Goal: Task Accomplishment & Management: Use online tool/utility

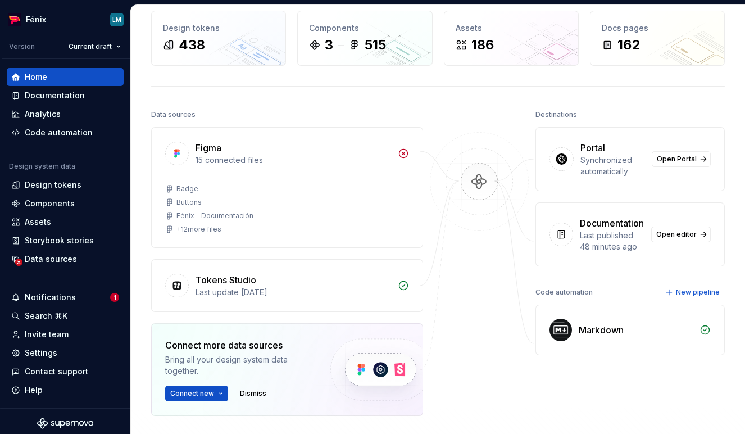
scroll to position [74, 0]
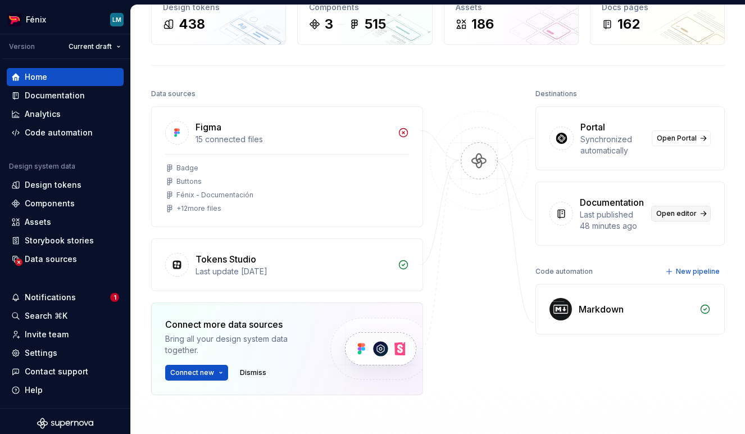
click at [664, 218] on span "Open editor" at bounding box center [677, 213] width 40 height 9
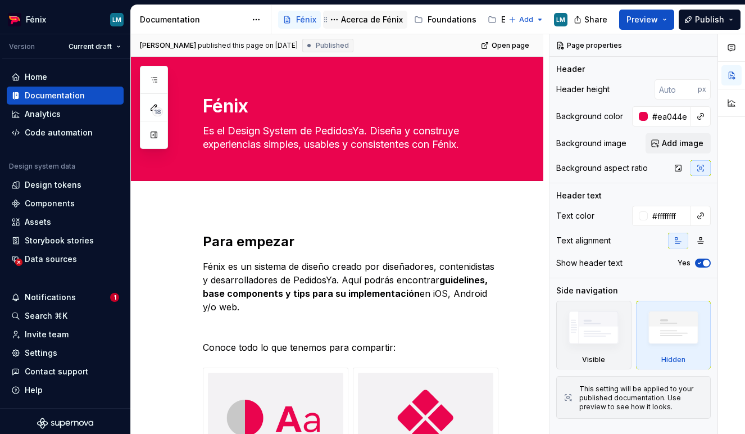
click at [354, 25] on div "Acerca de Fénix" at bounding box center [365, 19] width 75 height 13
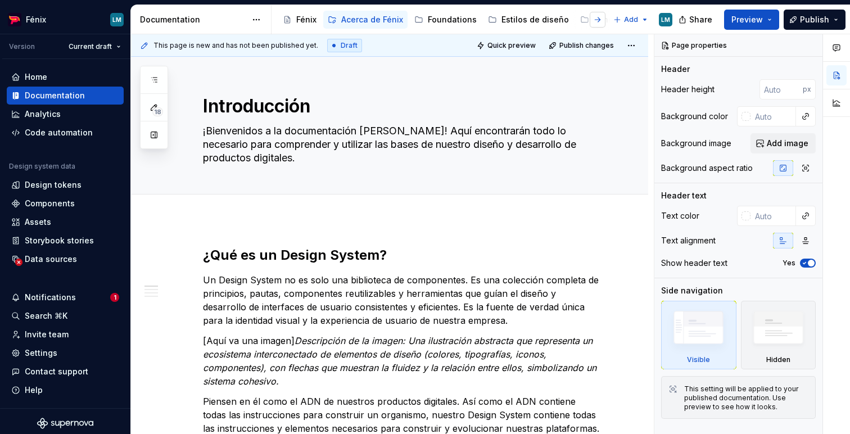
click at [604, 24] on button "button" at bounding box center [598, 20] width 16 height 16
click at [497, 23] on div "Componentes" at bounding box center [485, 19] width 55 height 11
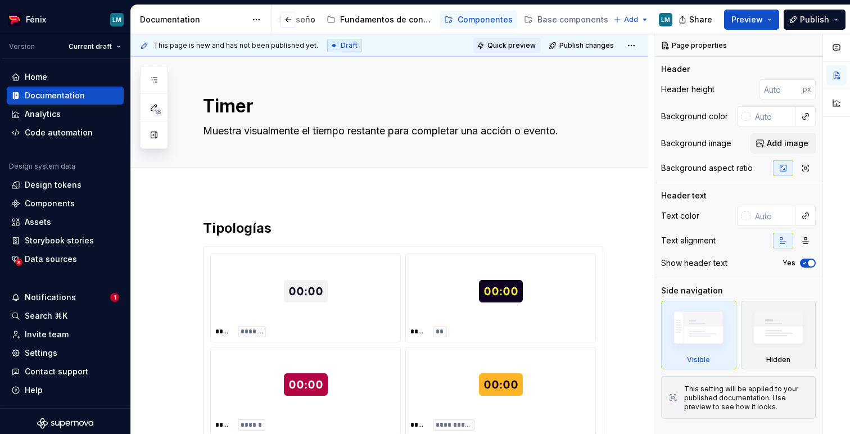
click at [529, 39] on button "Quick preview" at bounding box center [506, 46] width 67 height 16
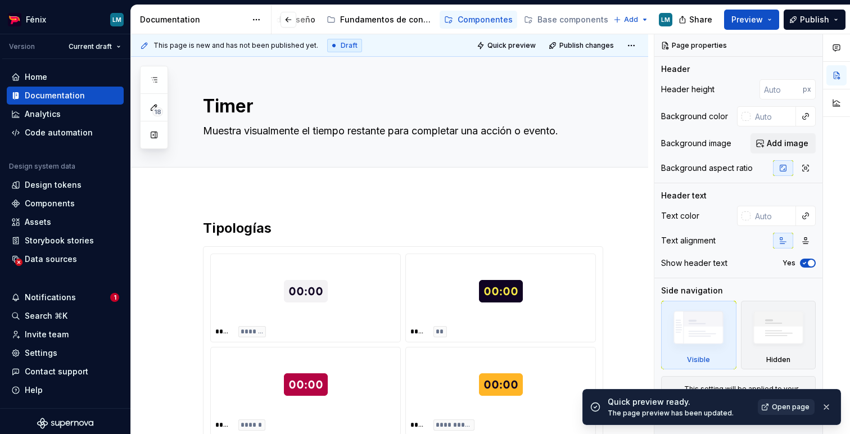
click at [745, 411] on link "Open page" at bounding box center [786, 407] width 57 height 16
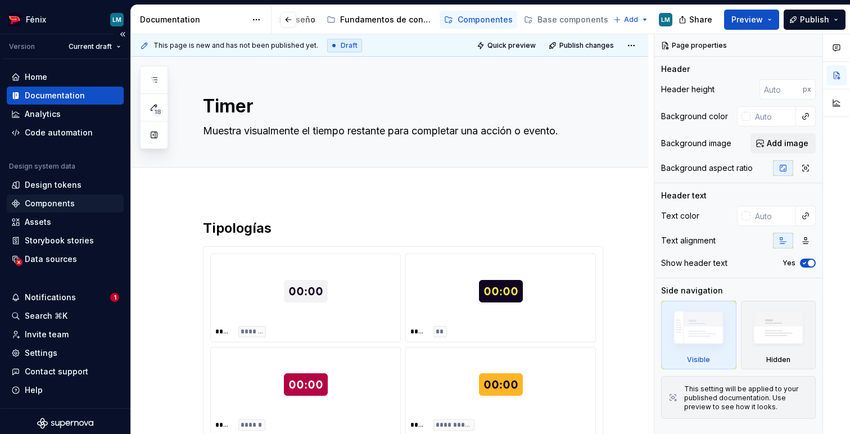
click at [74, 201] on div "Components" at bounding box center [65, 203] width 108 height 11
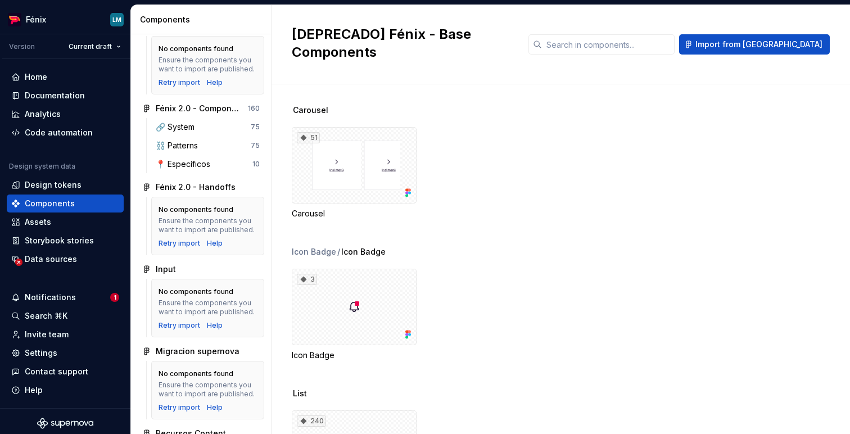
scroll to position [1109, 0]
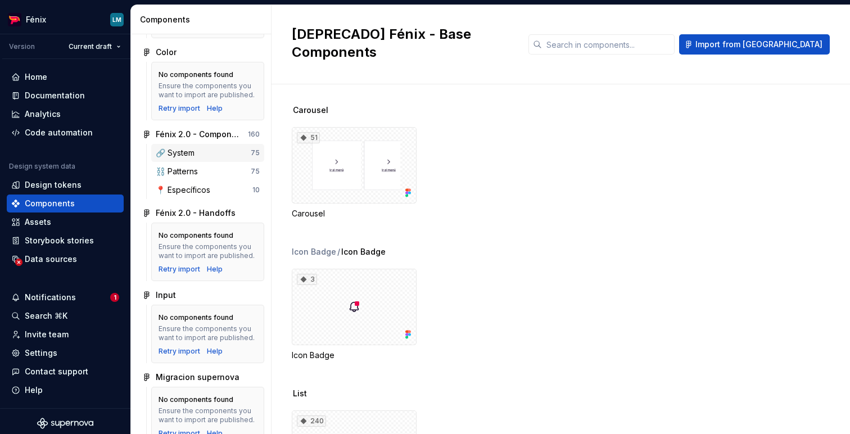
click at [221, 159] on div "🔗 System" at bounding box center [203, 152] width 95 height 11
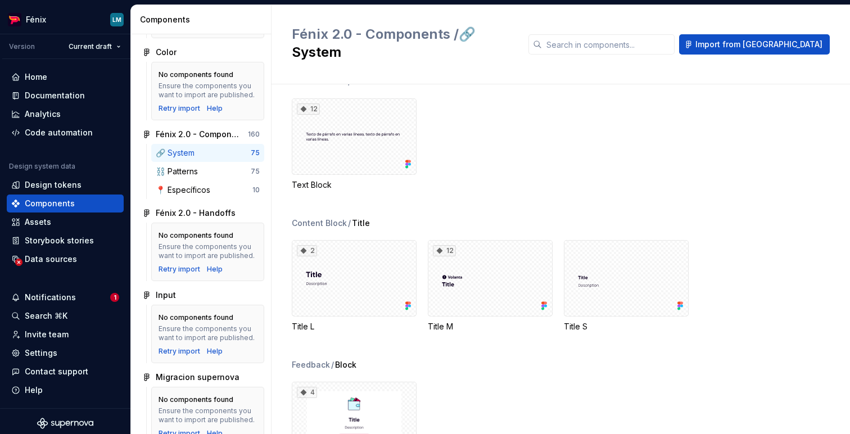
scroll to position [2257, 0]
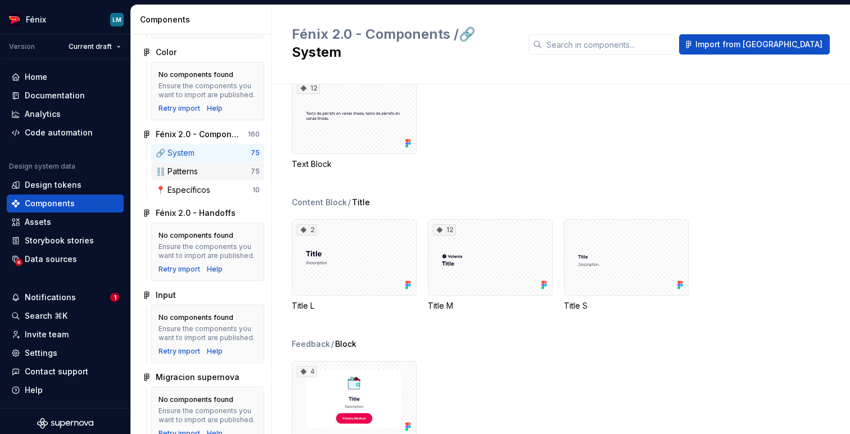
click at [222, 177] on div "⛓️ Patterns" at bounding box center [203, 171] width 95 height 11
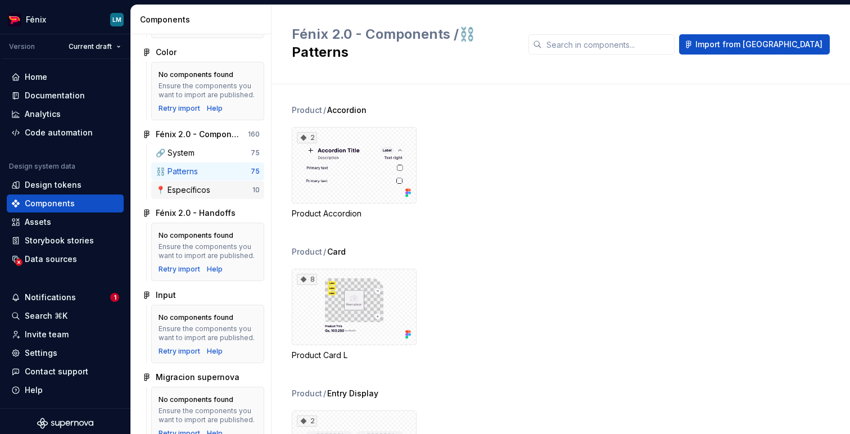
click at [214, 196] on div "📍 Específicos" at bounding box center [204, 189] width 97 height 11
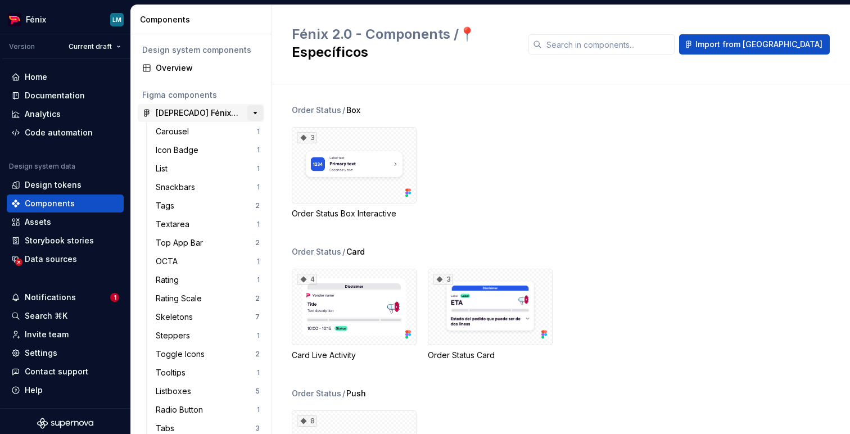
click at [251, 112] on button "button" at bounding box center [255, 113] width 16 height 16
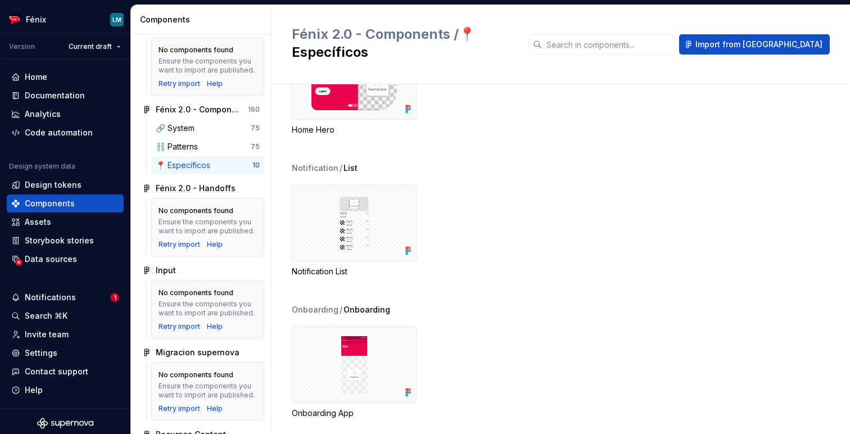
scroll to position [771, 0]
click at [399, 200] on div at bounding box center [354, 224] width 125 height 76
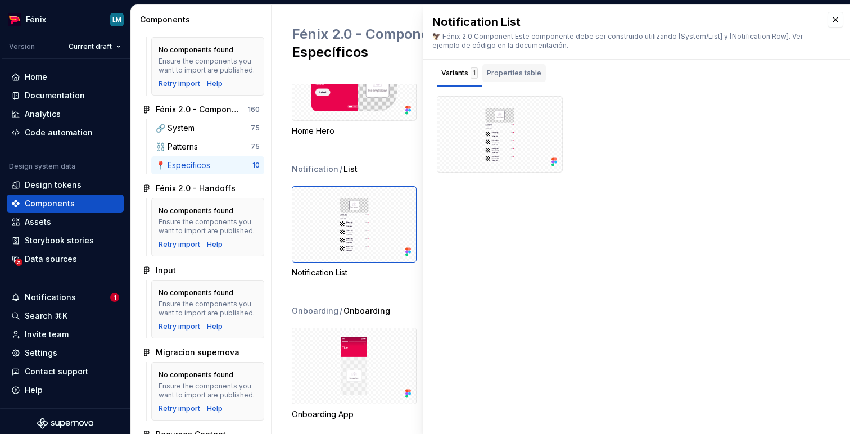
click at [505, 75] on div "Properties table" at bounding box center [514, 72] width 55 height 11
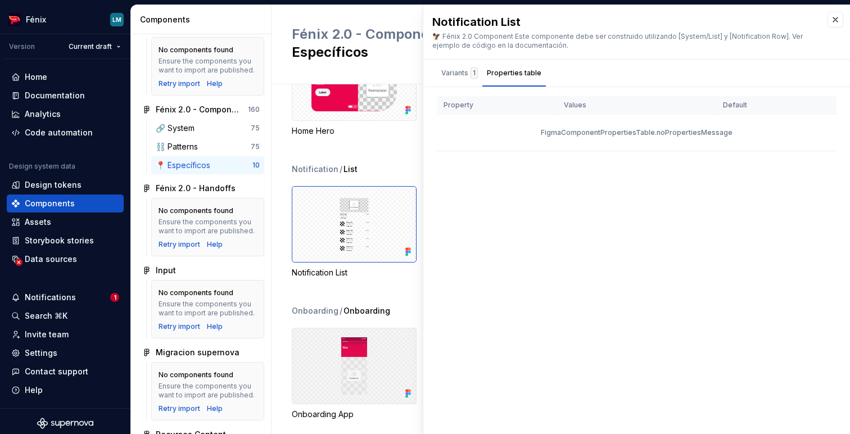
click at [395, 333] on div at bounding box center [354, 366] width 125 height 76
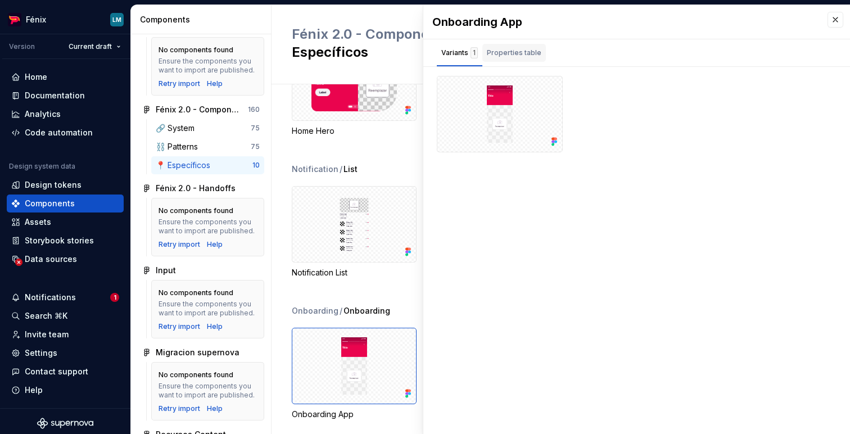
click at [512, 55] on div "Properties table" at bounding box center [514, 52] width 55 height 11
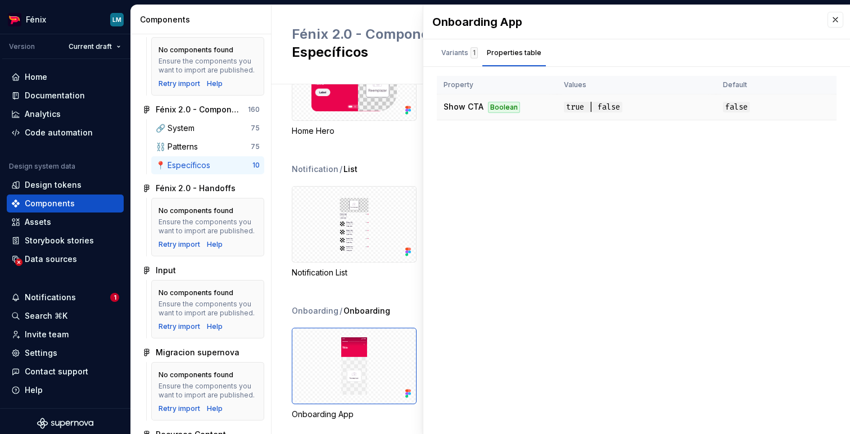
click at [505, 108] on div "Boolean" at bounding box center [504, 107] width 32 height 11
click at [742, 107] on span "false" at bounding box center [736, 107] width 27 height 11
click at [445, 53] on div "Variants 1" at bounding box center [459, 52] width 37 height 11
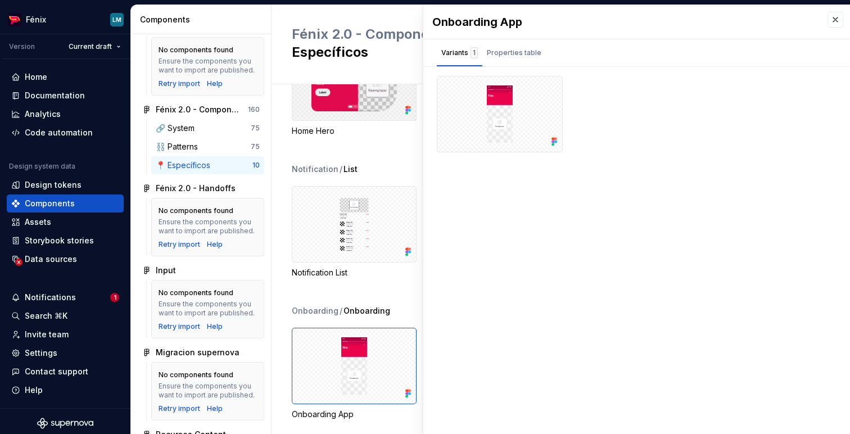
click at [370, 89] on div "3" at bounding box center [354, 82] width 125 height 76
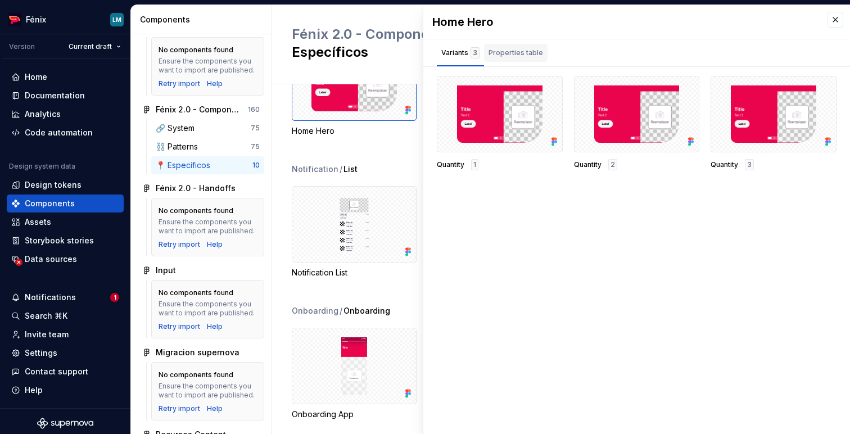
click at [539, 49] on div "Properties table" at bounding box center [516, 53] width 64 height 18
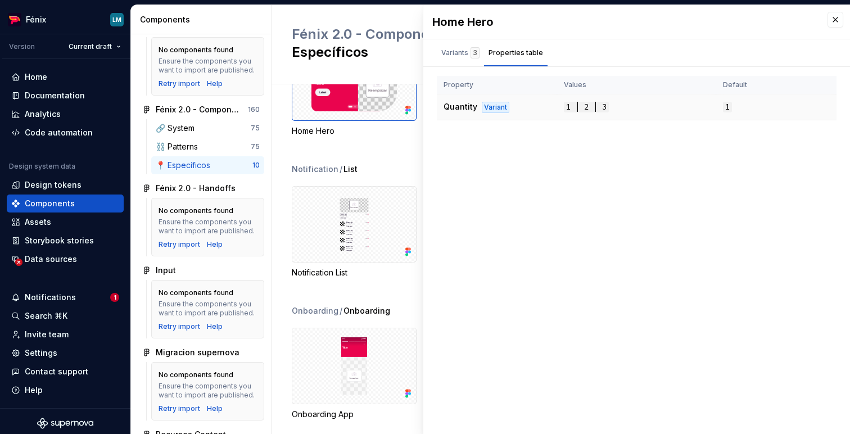
click at [586, 109] on span "1 | 2 | 3" at bounding box center [586, 107] width 45 height 11
click at [597, 108] on span "1 | 2 | 3" at bounding box center [586, 107] width 45 height 11
drag, startPoint x: 605, startPoint y: 107, endPoint x: 618, endPoint y: 107, distance: 13.5
click at [618, 107] on td "1 | 2 | 3" at bounding box center [636, 107] width 159 height 26
drag, startPoint x: 519, startPoint y: 162, endPoint x: 483, endPoint y: 88, distance: 82.7
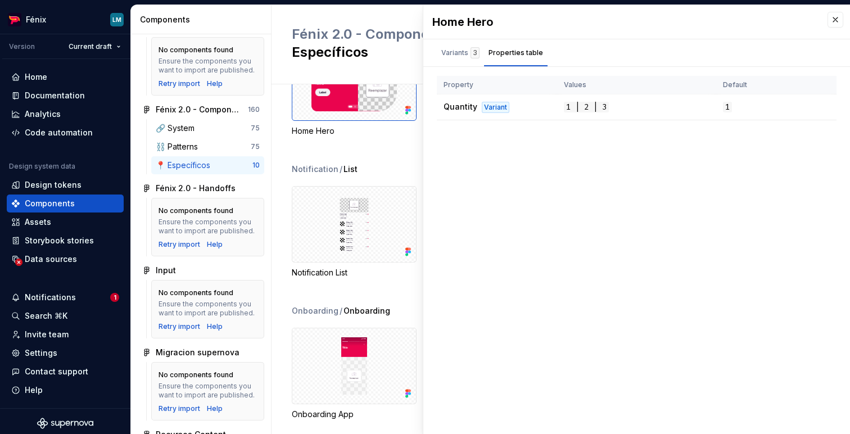
click at [515, 157] on div "Home Hero Variants 3 Properties table Quantity 1 Quantity 2 Quantity 3 Property…" at bounding box center [636, 219] width 427 height 429
click at [455, 50] on div "Variants 3" at bounding box center [460, 52] width 38 height 11
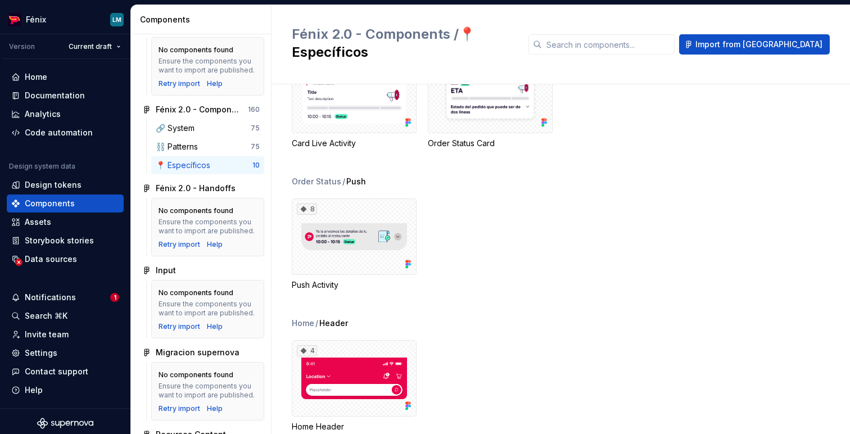
scroll to position [210, 0]
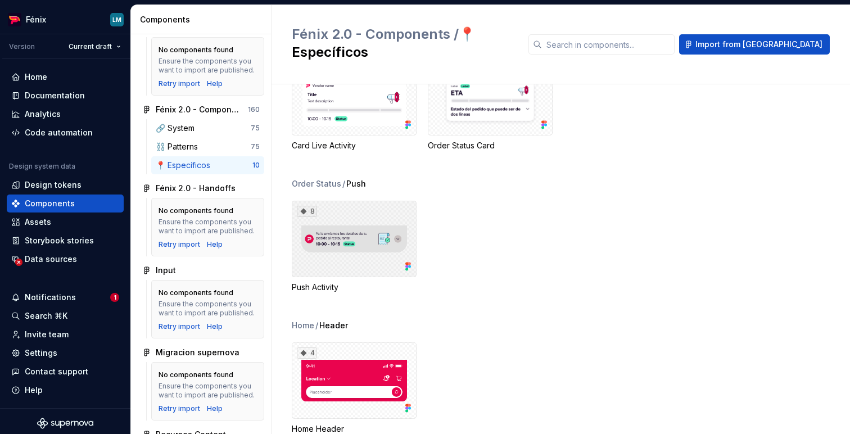
click at [351, 210] on div "8" at bounding box center [354, 239] width 125 height 76
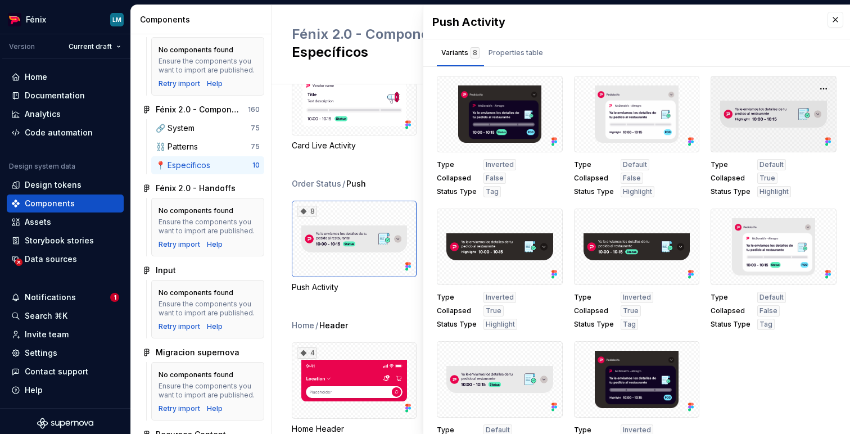
click at [745, 146] on div at bounding box center [773, 114] width 126 height 76
click at [745, 139] on div at bounding box center [773, 114] width 126 height 76
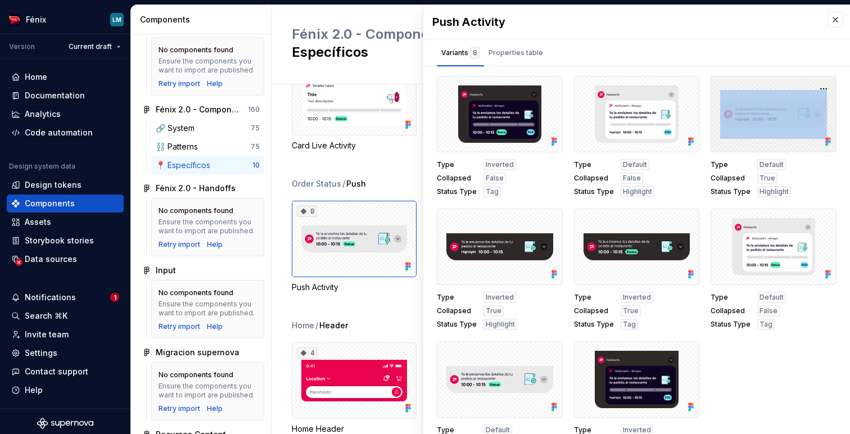
click at [745, 139] on div at bounding box center [773, 114] width 126 height 76
click at [745, 88] on button "button" at bounding box center [824, 89] width 16 height 16
click at [745, 73] on div "Push Activity Variants 8 Properties table Type Inverted Collapsed False Status …" at bounding box center [636, 222] width 427 height 434
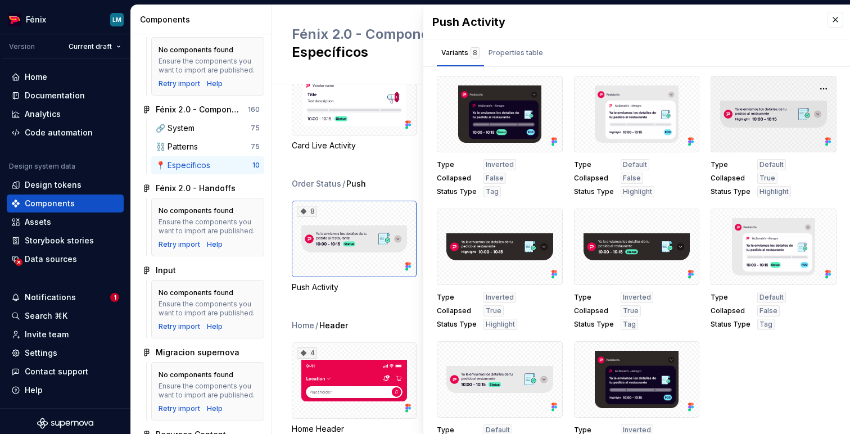
click at [745, 132] on div at bounding box center [773, 114] width 126 height 76
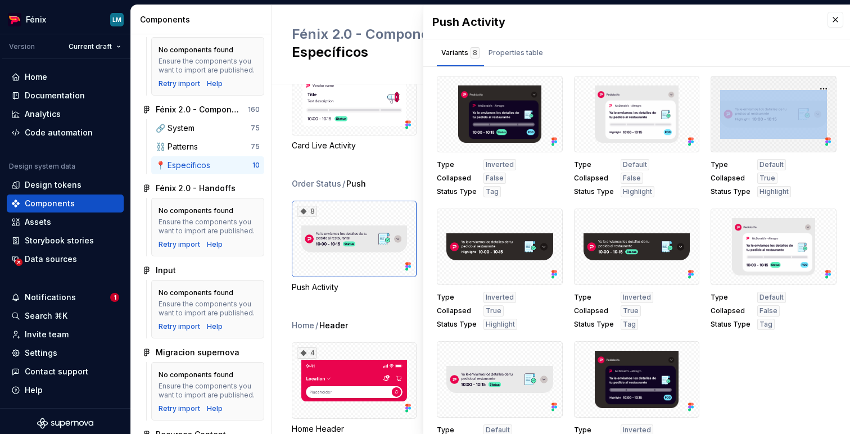
click at [745, 132] on div at bounding box center [773, 114] width 126 height 76
click at [745, 145] on div at bounding box center [773, 114] width 126 height 76
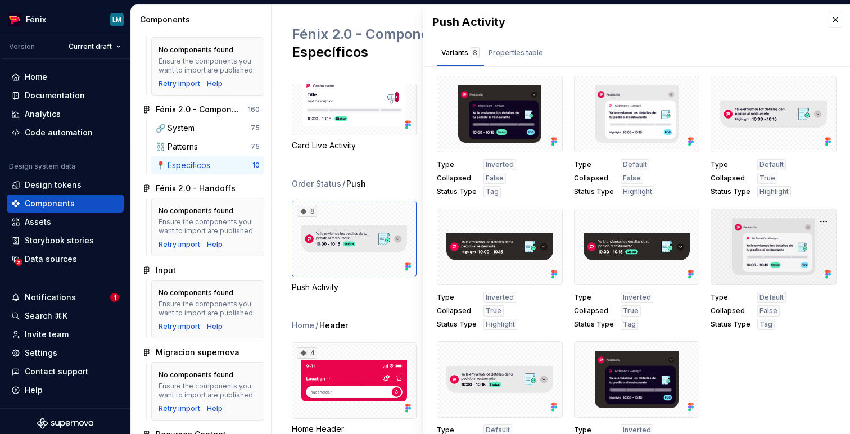
click at [745, 246] on div at bounding box center [773, 247] width 126 height 76
click at [745, 300] on span "Default" at bounding box center [771, 297] width 24 height 9
click at [743, 329] on div "Type Default Collapsed False Status Type Tag" at bounding box center [773, 311] width 126 height 38
click at [527, 56] on div "Properties table" at bounding box center [515, 52] width 55 height 11
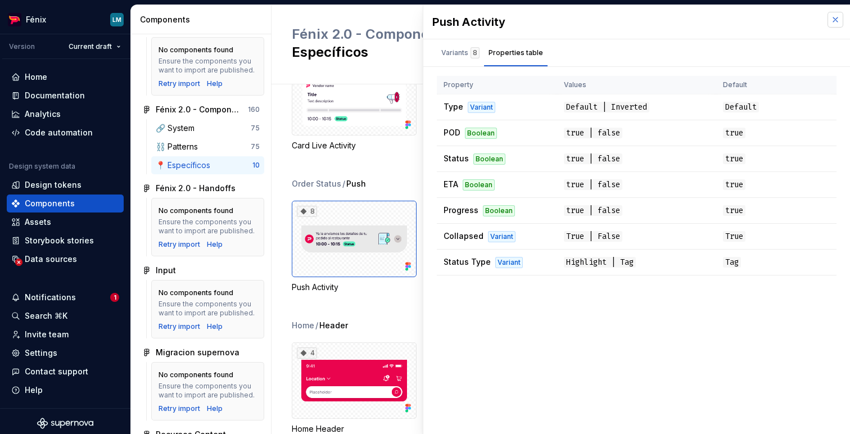
click at [745, 21] on button "button" at bounding box center [835, 20] width 16 height 16
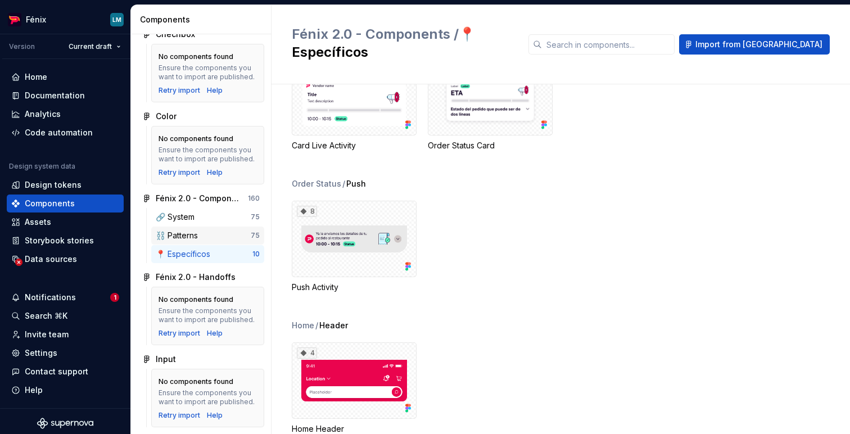
scroll to position [264, 0]
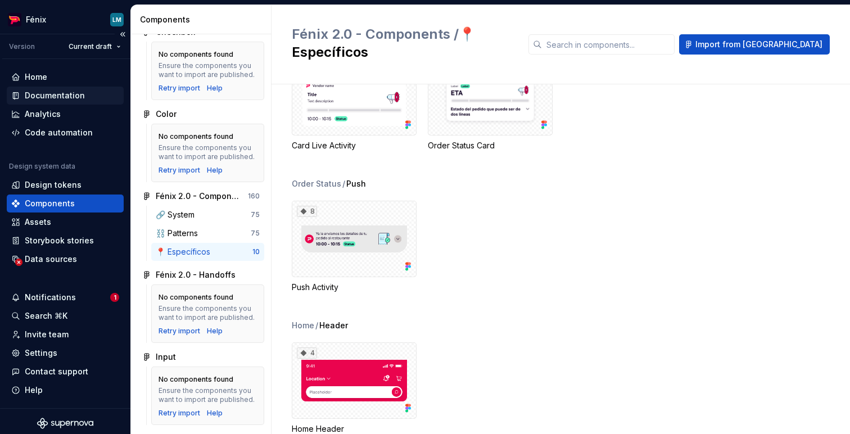
click at [44, 95] on div "Documentation" at bounding box center [55, 95] width 60 height 11
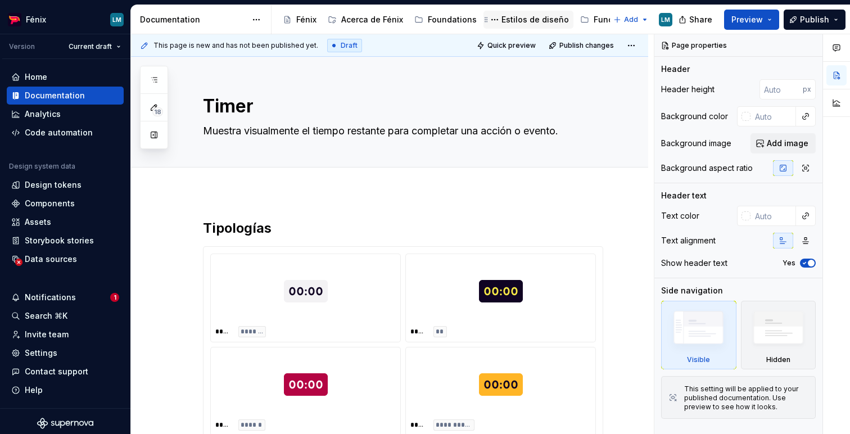
click at [541, 26] on div "Estilos de diseño" at bounding box center [528, 19] width 81 height 13
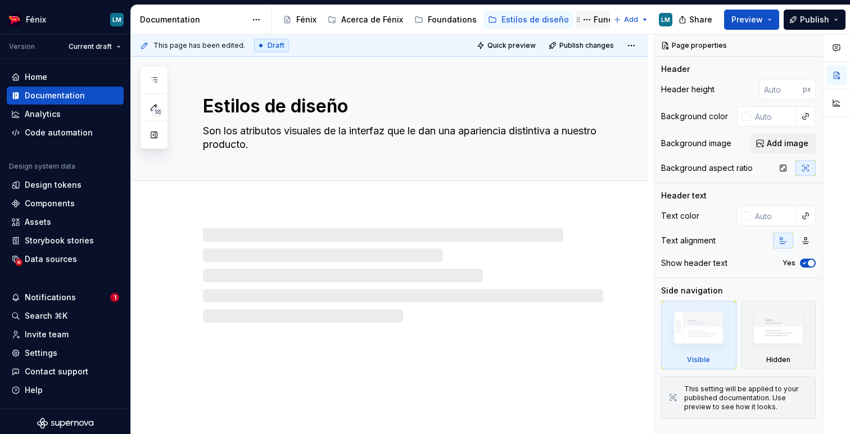
click at [596, 26] on div "Fundamentos de contenido" at bounding box center [633, 20] width 115 height 18
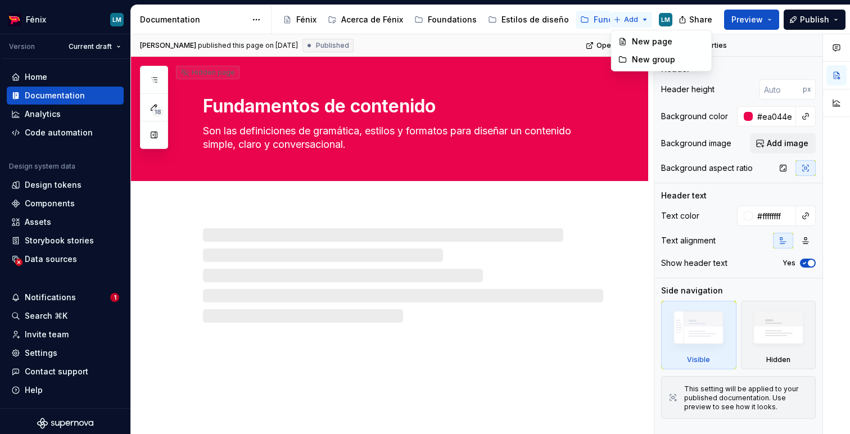
click at [646, 20] on html "Fénix LM Version Current draft Home Documentation Analytics Code automation Des…" at bounding box center [425, 217] width 850 height 434
click at [368, 21] on div "Acerca de Fénix" at bounding box center [372, 19] width 62 height 11
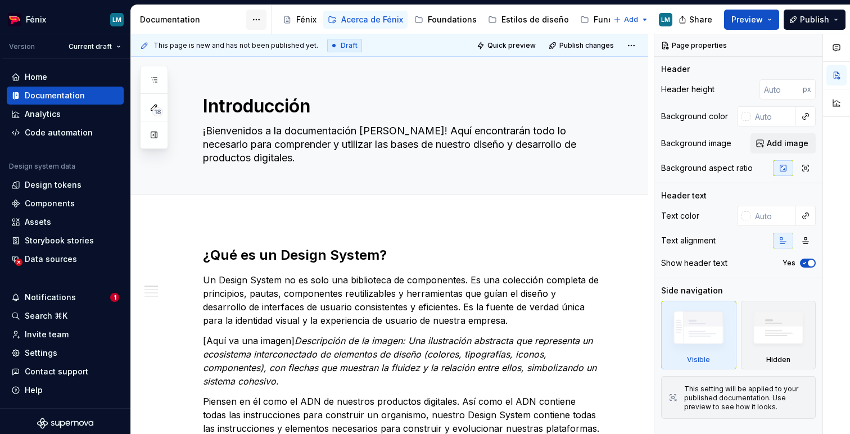
click at [261, 16] on html "Fénix LM Version Current draft Home Documentation Analytics Code automation Des…" at bounding box center [425, 217] width 850 height 434
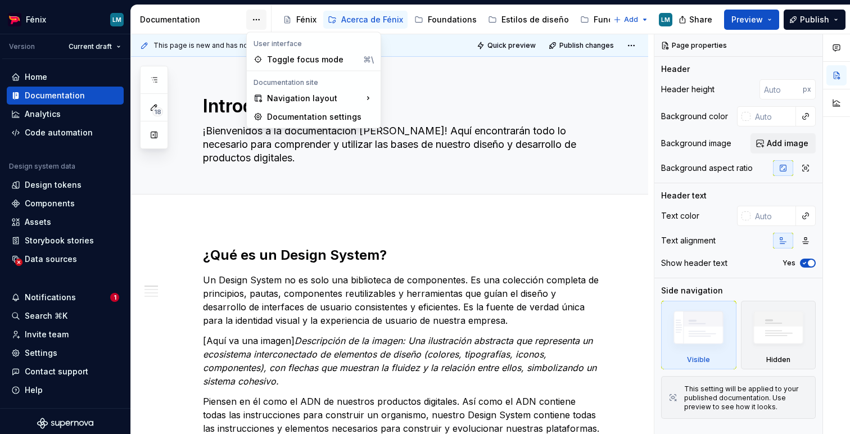
click at [261, 16] on html "Fénix LM Version Current draft Home Documentation Analytics Code automation Des…" at bounding box center [425, 217] width 850 height 434
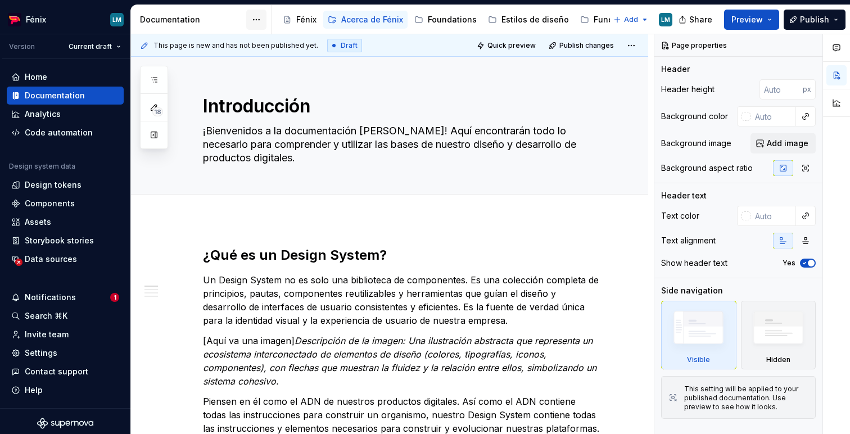
click at [261, 16] on html "Fénix LM Version Current draft Home Documentation Analytics Code automation Des…" at bounding box center [425, 217] width 850 height 434
click at [617, 97] on html "Fénix LM Version Current draft Home Documentation Analytics Code automation Des…" at bounding box center [425, 217] width 850 height 434
click at [76, 203] on div "Components" at bounding box center [65, 203] width 108 height 11
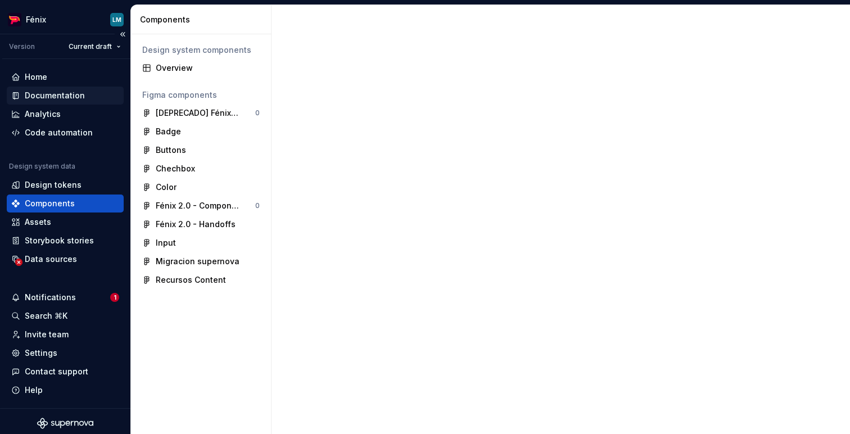
click at [61, 96] on div "Documentation" at bounding box center [55, 95] width 60 height 11
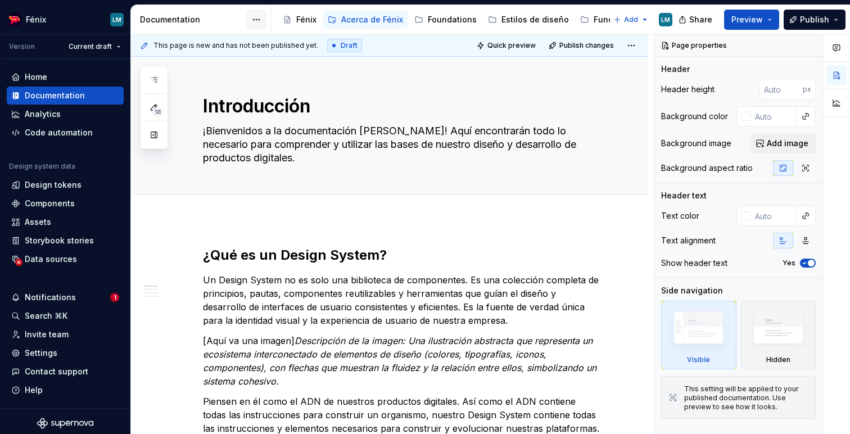
click at [250, 23] on html "Fénix LM Version Current draft Home Documentation Analytics Code automation Des…" at bounding box center [425, 217] width 850 height 434
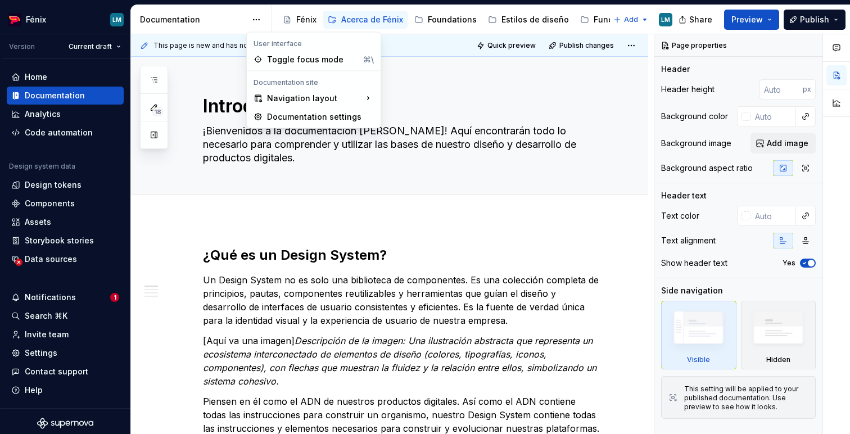
click at [250, 26] on html "Fénix LM Version Current draft Home Documentation Analytics Code automation Des…" at bounding box center [425, 217] width 850 height 434
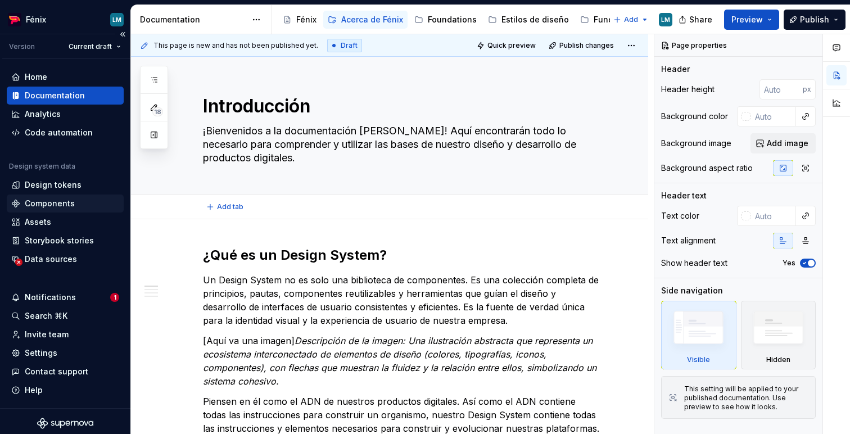
type textarea "*"
click at [73, 207] on div "Components" at bounding box center [65, 203] width 108 height 11
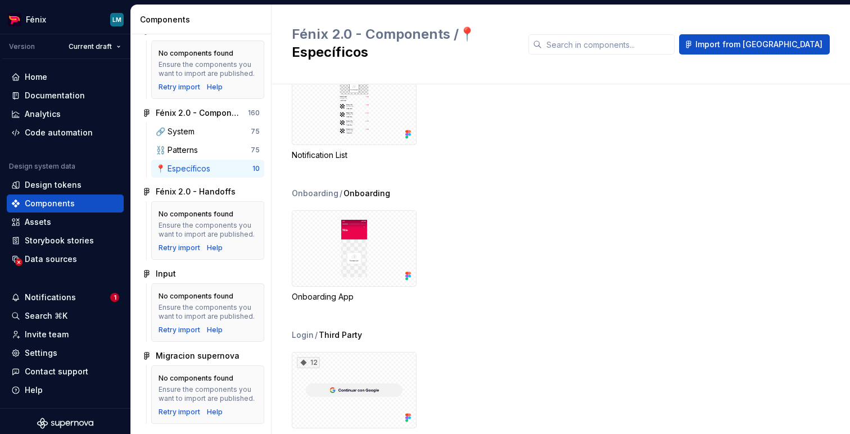
scroll to position [907, 0]
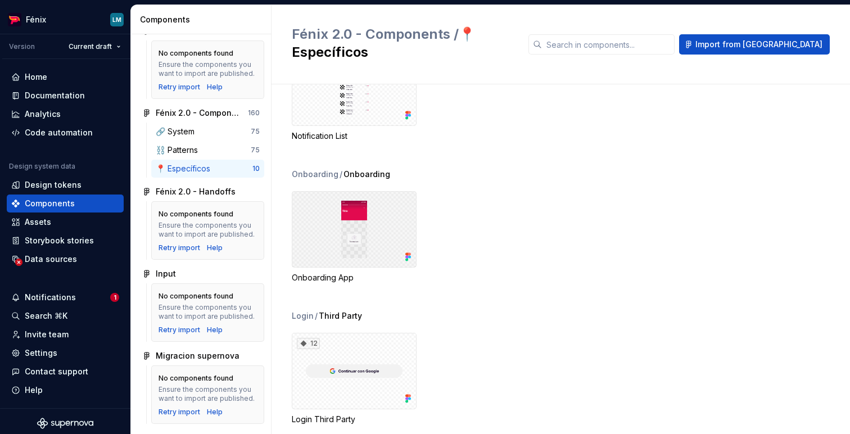
click at [387, 222] on div at bounding box center [354, 229] width 125 height 76
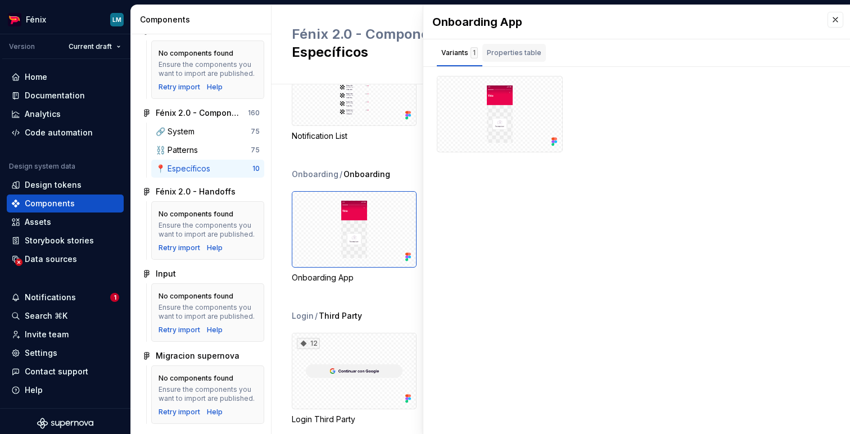
click at [505, 53] on div "Properties table" at bounding box center [514, 52] width 55 height 11
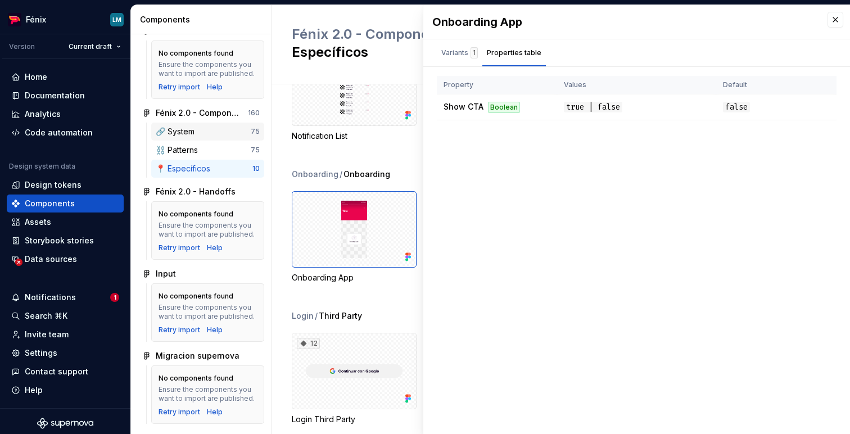
click at [194, 137] on div "🔗 System" at bounding box center [177, 131] width 43 height 11
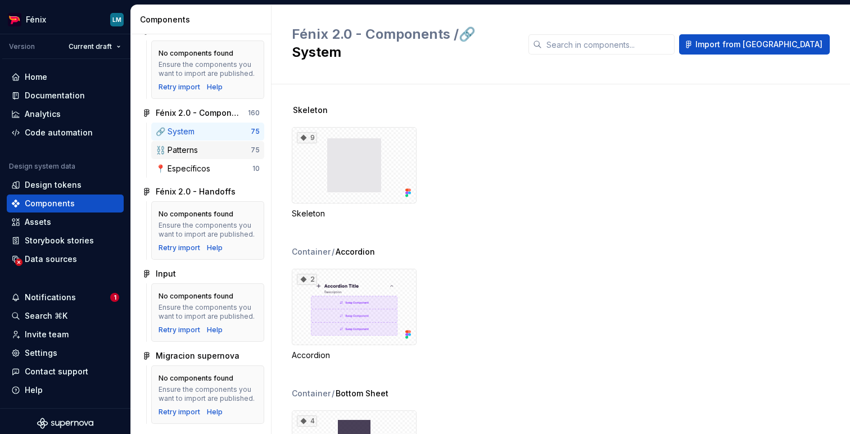
click at [198, 156] on div "⛓️ Patterns" at bounding box center [179, 149] width 47 height 11
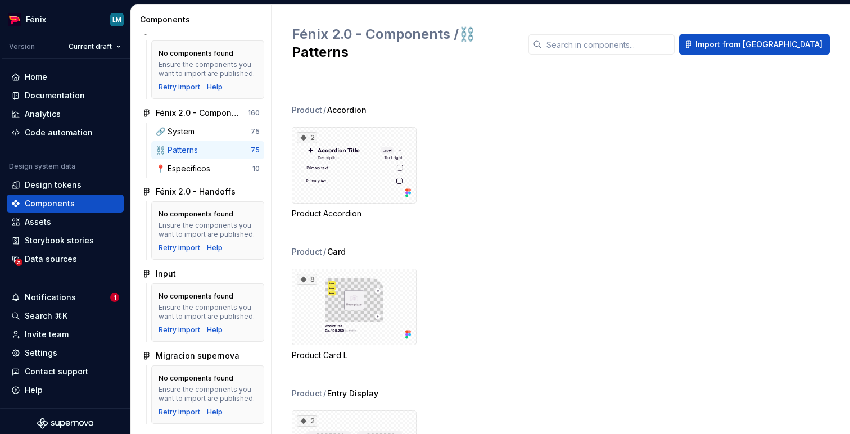
click at [745, 47] on div "Fénix 2.0 - Components / ⛓️ Patterns Import from Figma" at bounding box center [560, 44] width 578 height 79
click at [745, 39] on span "Import from [GEOGRAPHIC_DATA]" at bounding box center [758, 44] width 127 height 11
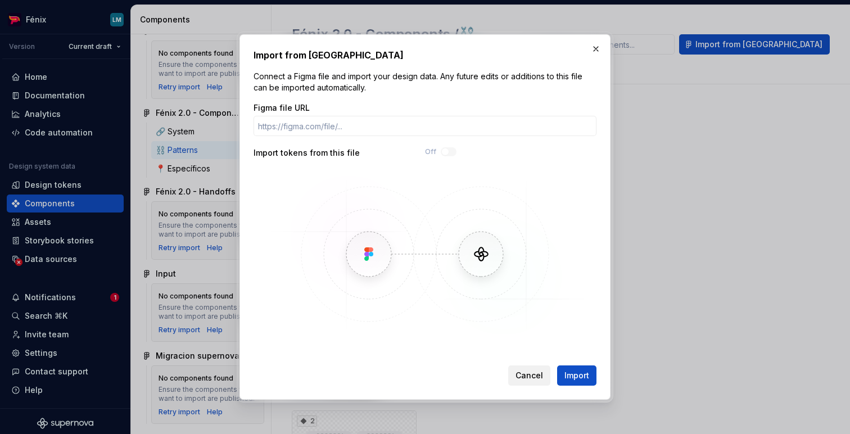
click at [526, 376] on span "Cancel" at bounding box center [529, 375] width 28 height 11
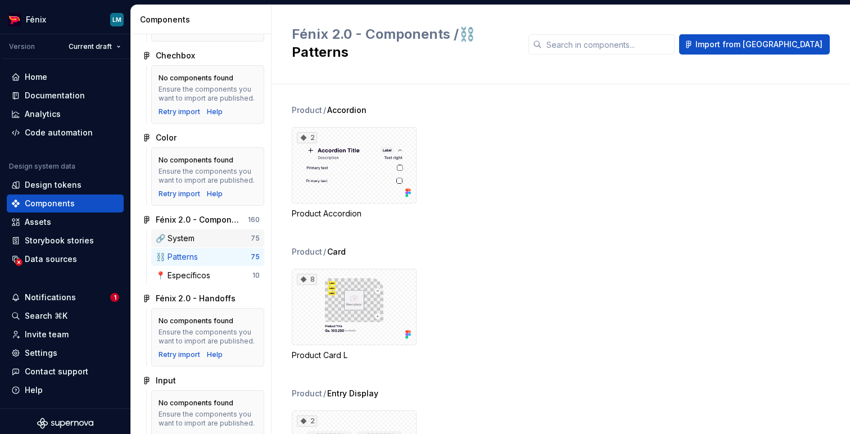
scroll to position [328, 0]
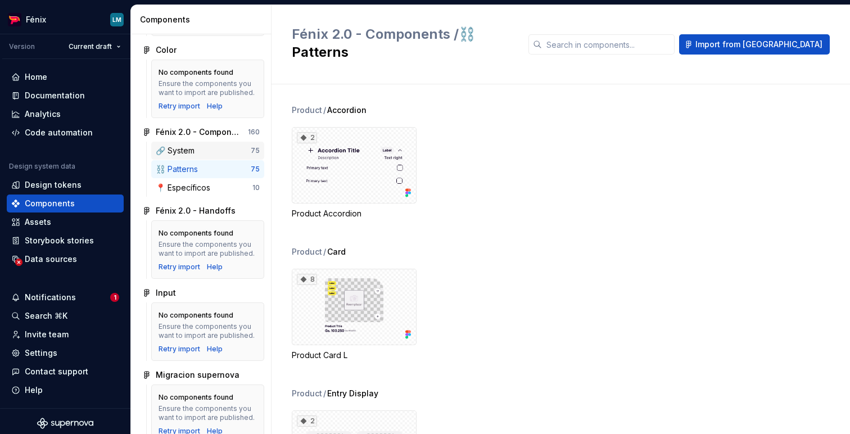
click at [207, 156] on div "🔗 System" at bounding box center [203, 150] width 95 height 11
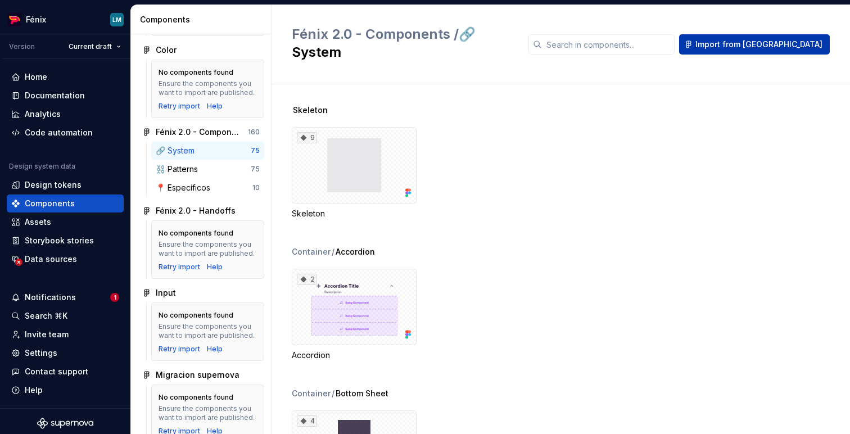
click at [745, 39] on span "Import from [GEOGRAPHIC_DATA]" at bounding box center [758, 44] width 127 height 11
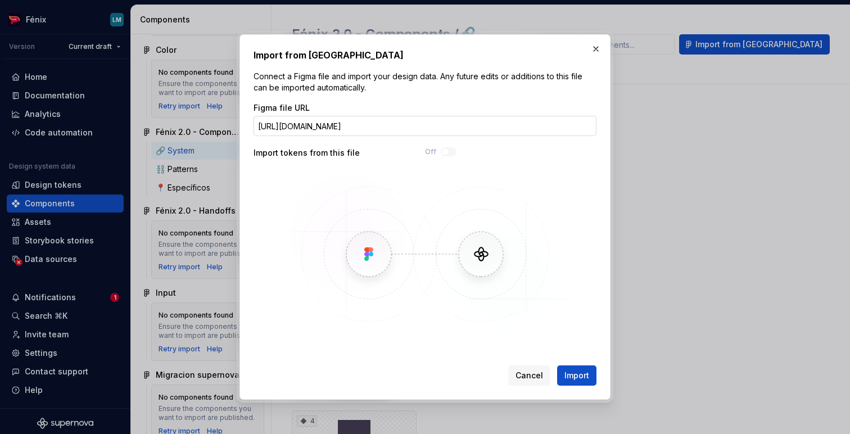
scroll to position [0, 213]
type input "[URL][DOMAIN_NAME]"
click at [585, 379] on span "Import" at bounding box center [576, 375] width 25 height 11
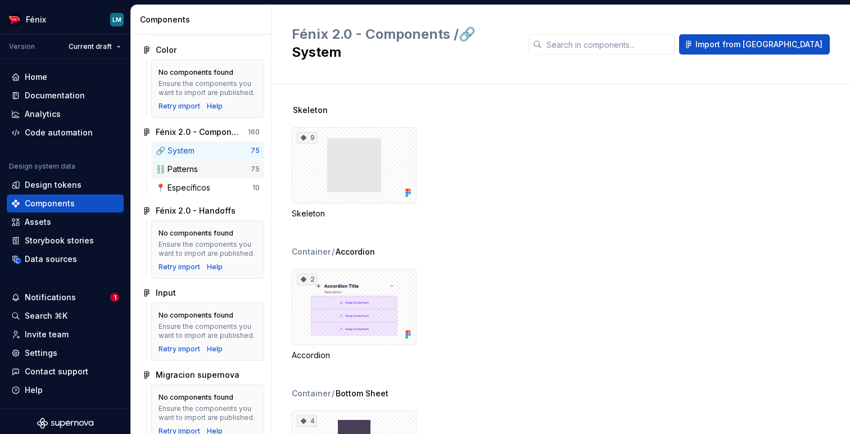
click at [210, 175] on div "⛓️ Patterns" at bounding box center [203, 169] width 95 height 11
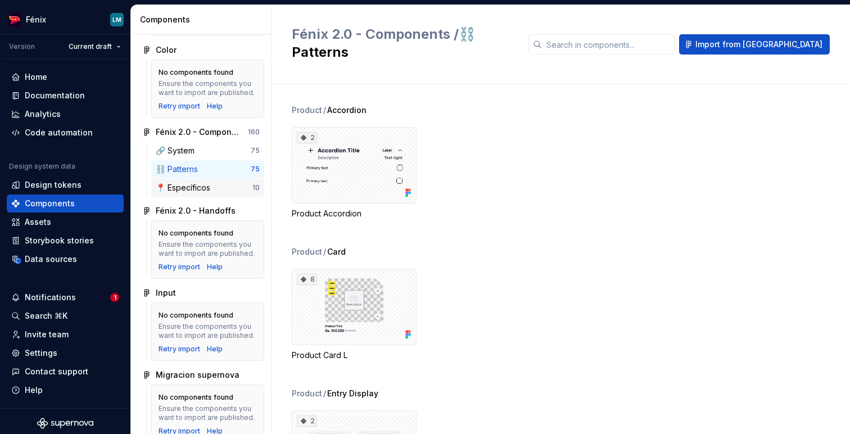
click at [211, 193] on div "📍 Específicos" at bounding box center [185, 187] width 59 height 11
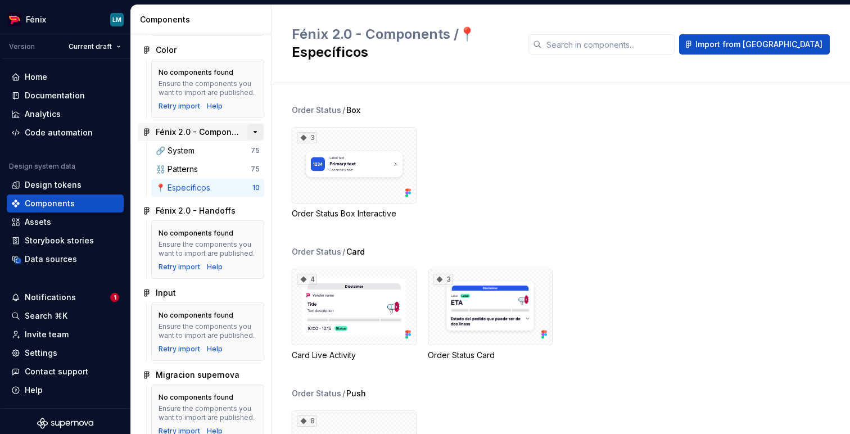
click at [248, 140] on button "button" at bounding box center [255, 132] width 16 height 16
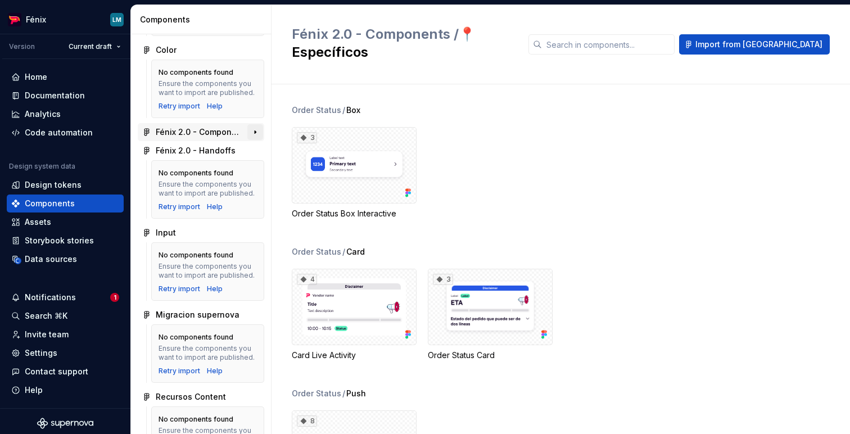
click at [248, 140] on button "button" at bounding box center [255, 132] width 16 height 16
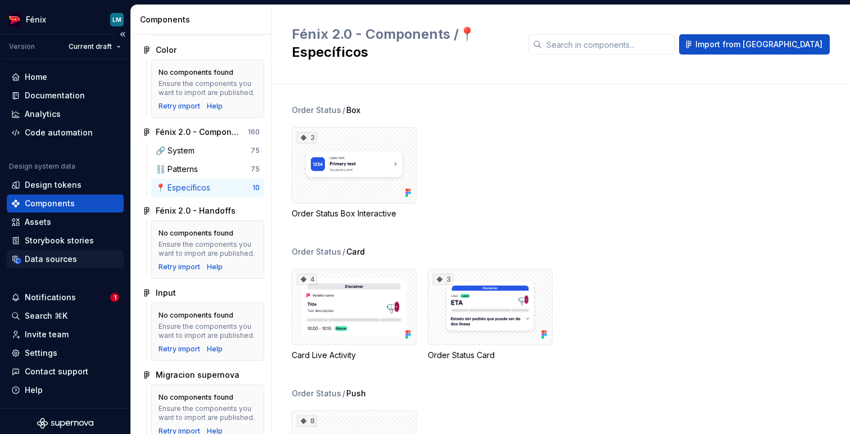
click at [63, 260] on div "Data sources" at bounding box center [51, 258] width 52 height 11
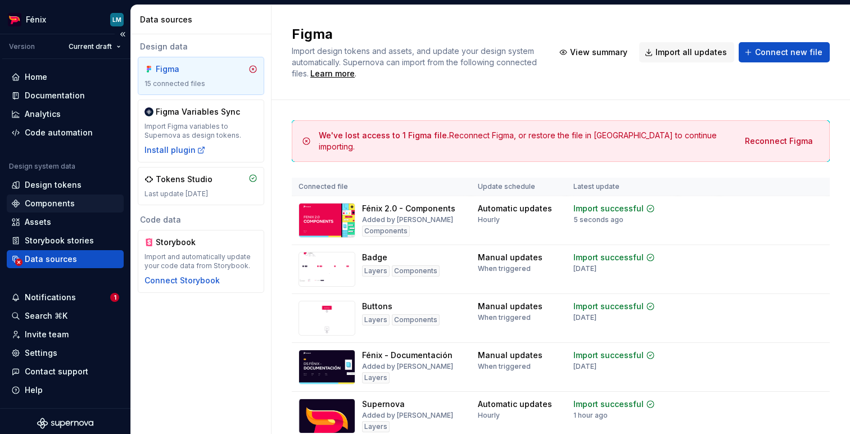
click at [53, 203] on div "Components" at bounding box center [50, 203] width 50 height 11
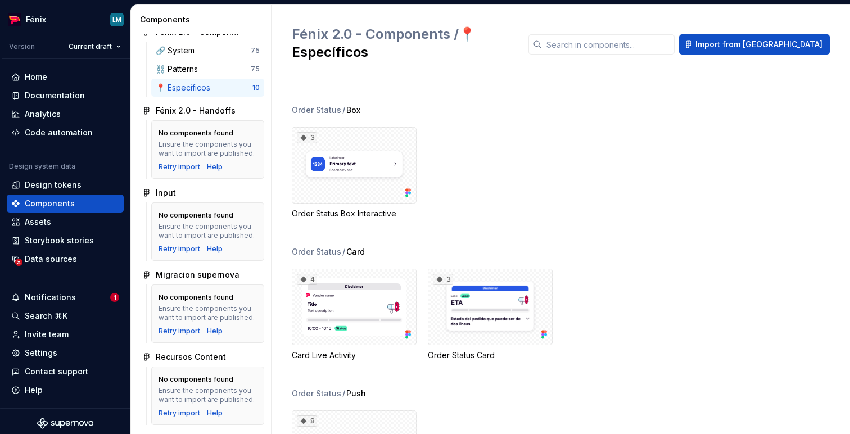
scroll to position [370, 0]
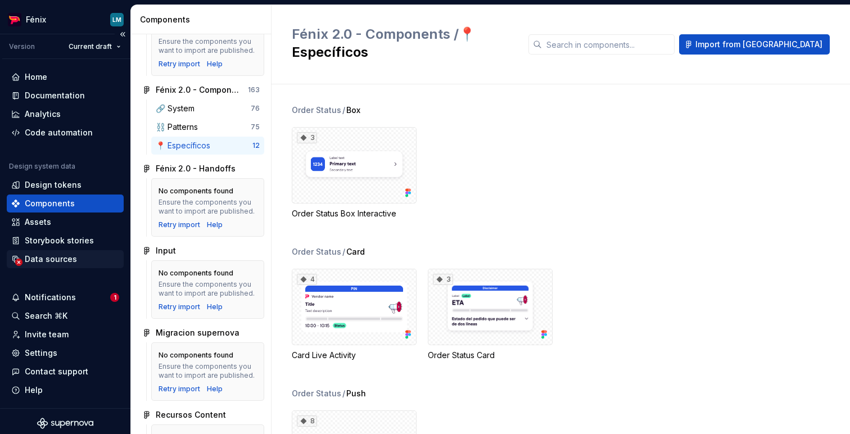
click at [71, 260] on div "Data sources" at bounding box center [51, 258] width 52 height 11
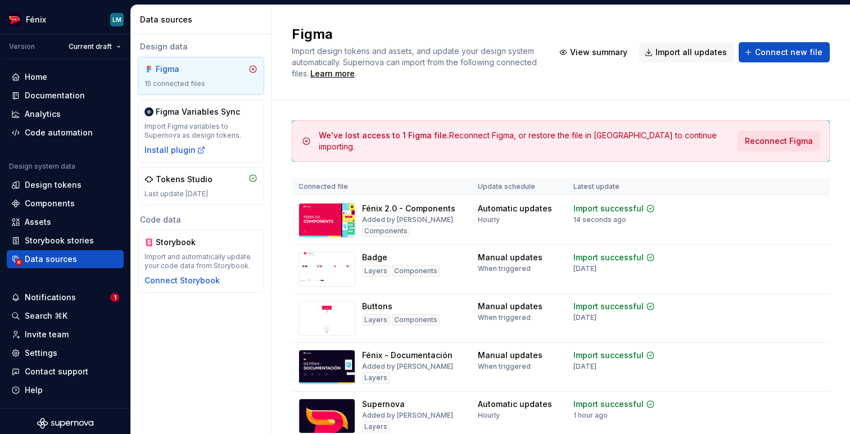
click at [745, 138] on span "Reconnect Figma" at bounding box center [779, 140] width 68 height 11
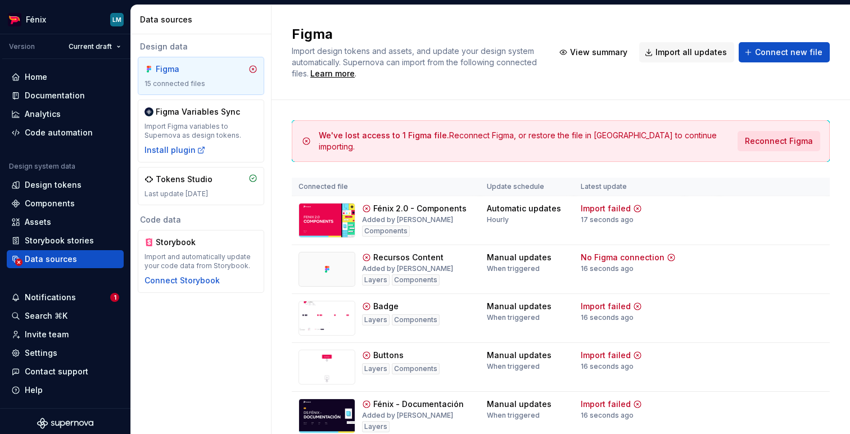
click at [745, 144] on span "Reconnect Figma" at bounding box center [779, 140] width 68 height 11
click at [64, 298] on div "Notifications" at bounding box center [50, 297] width 51 height 11
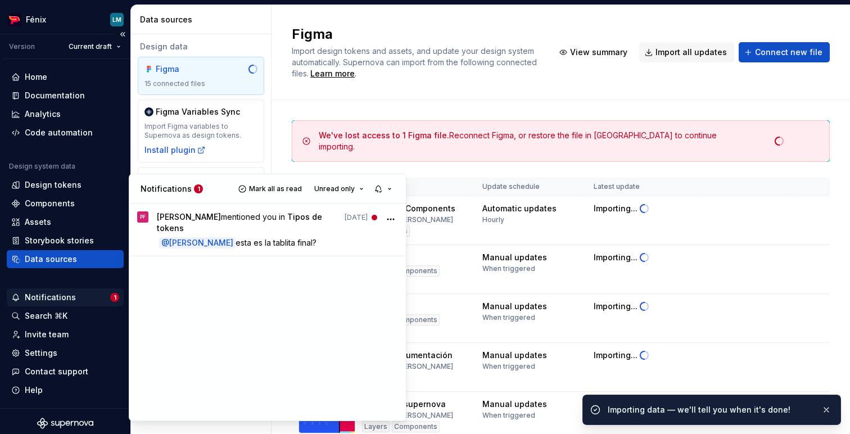
click at [64, 298] on html "Fénix LM Version Current draft Home Documentation Analytics Code automation Des…" at bounding box center [425, 217] width 850 height 434
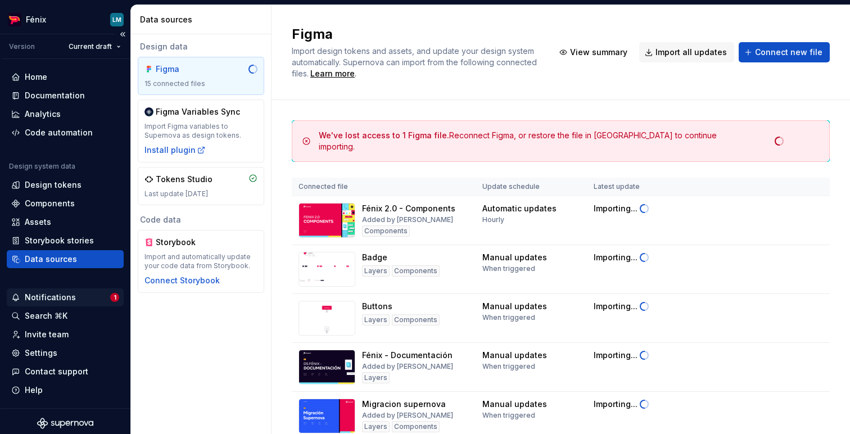
click at [93, 297] on div "Notifications" at bounding box center [60, 297] width 99 height 11
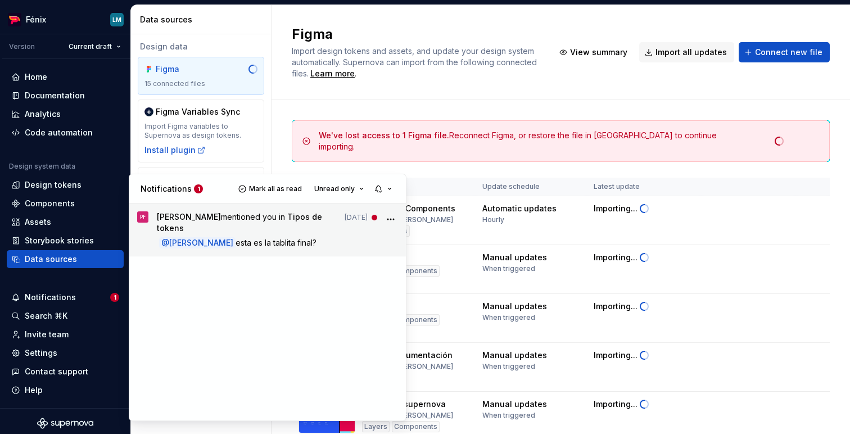
click at [331, 242] on link "PF [PERSON_NAME] mentioned you in Tipos de tokens [DATE] @ [PERSON_NAME] esta e…" at bounding box center [267, 229] width 277 height 52
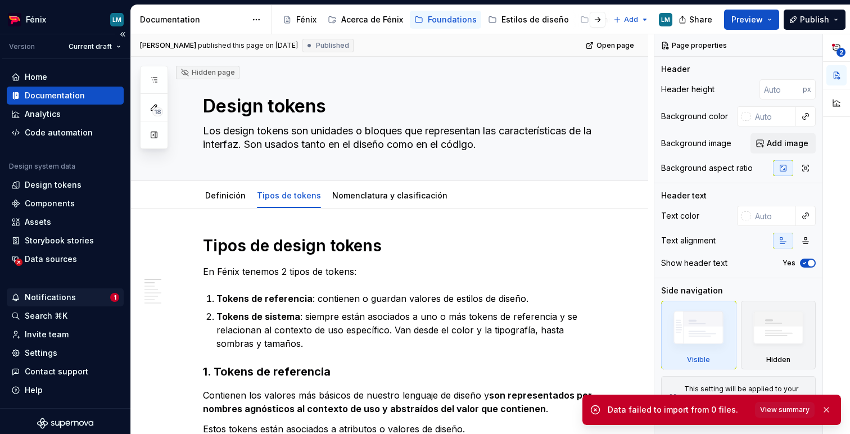
click at [60, 304] on div "Notifications 1" at bounding box center [65, 297] width 117 height 18
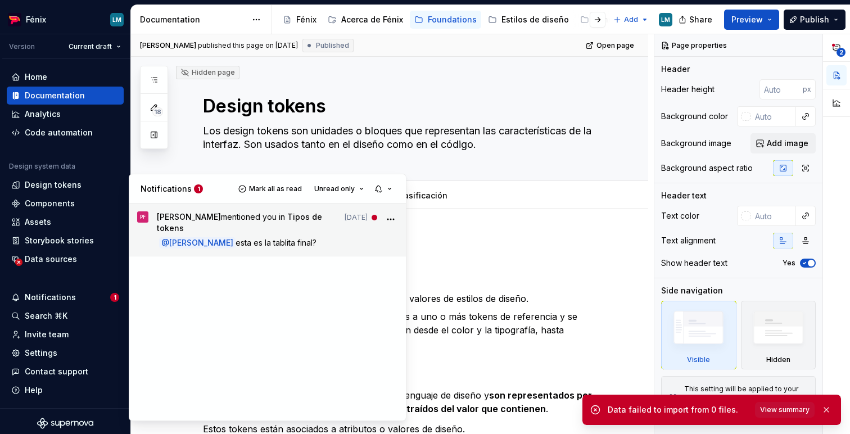
click at [391, 219] on icon "More" at bounding box center [390, 219] width 11 height 11
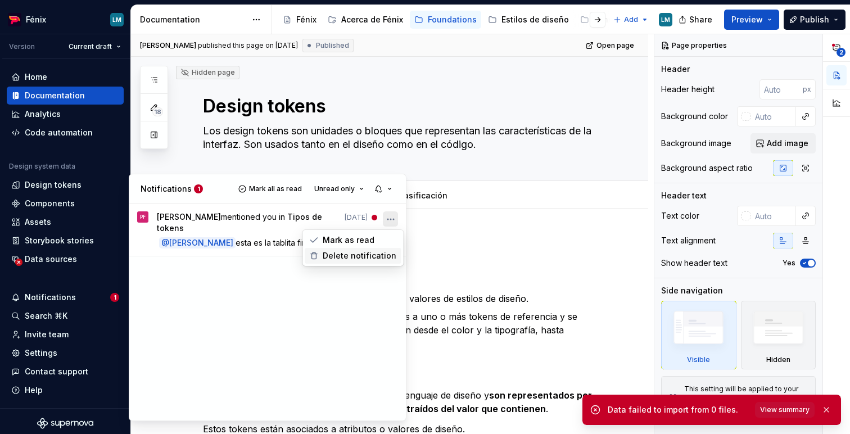
click at [377, 257] on span "Delete notification" at bounding box center [360, 255] width 74 height 11
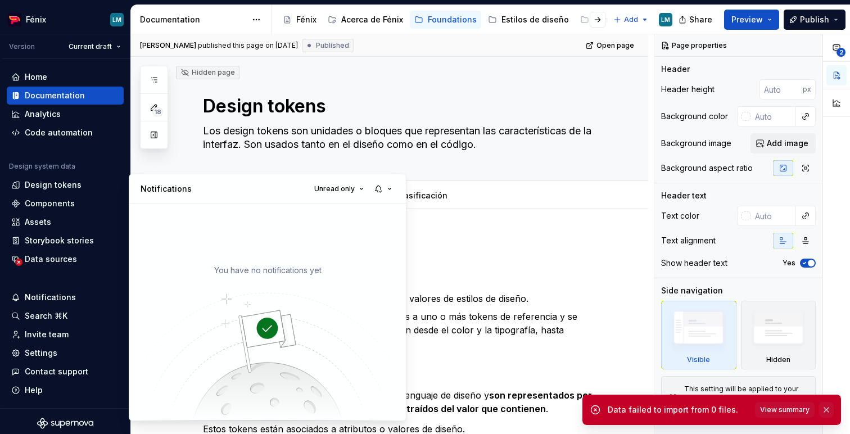
click at [745, 409] on button "button" at bounding box center [826, 410] width 15 height 16
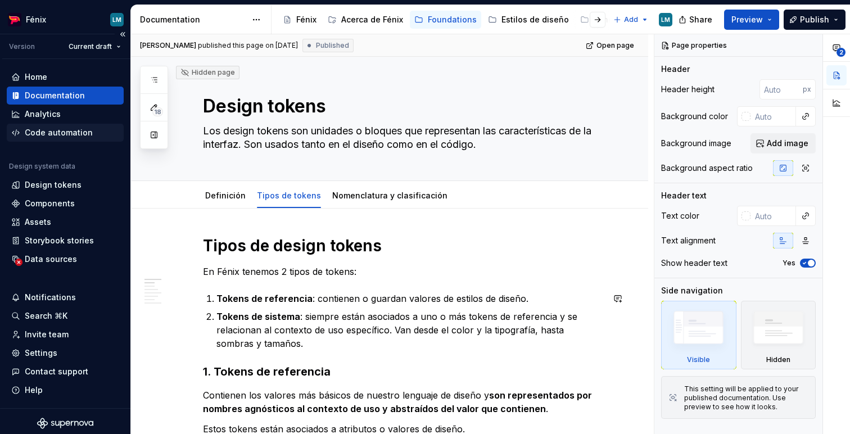
type textarea "*"
click at [58, 203] on div "Components" at bounding box center [50, 203] width 50 height 11
